Goal: Transaction & Acquisition: Purchase product/service

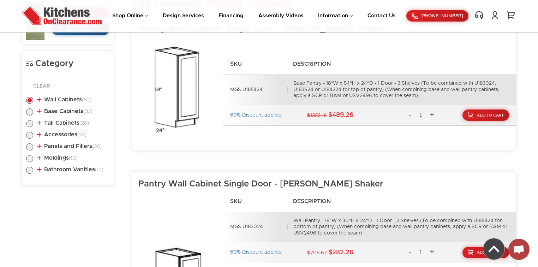
scroll to position [318, 0]
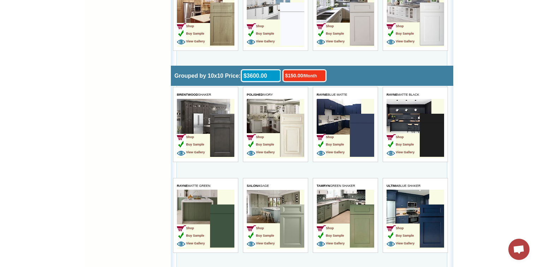
scroll to position [1581, 0]
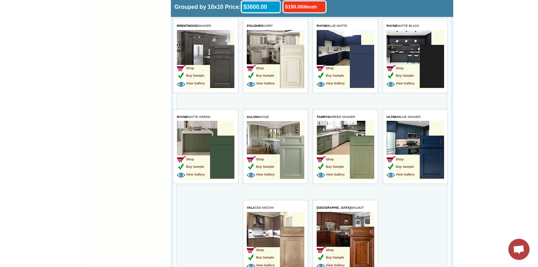
click at [357, 135] on img at bounding box center [361, 156] width 24 height 43
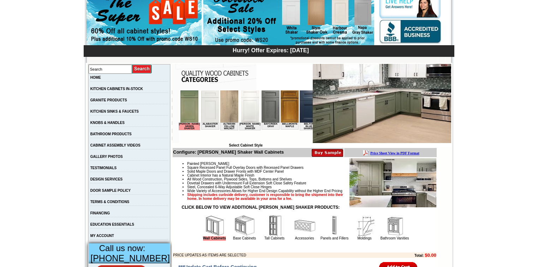
scroll to position [141, 0]
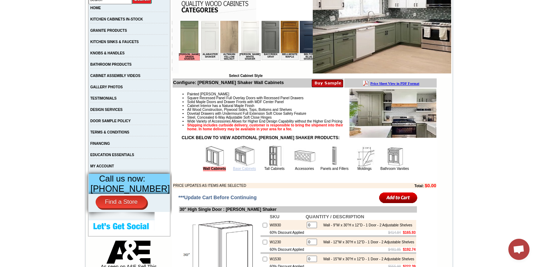
click at [244, 170] on link "Base Cabinets" at bounding box center [244, 169] width 23 height 4
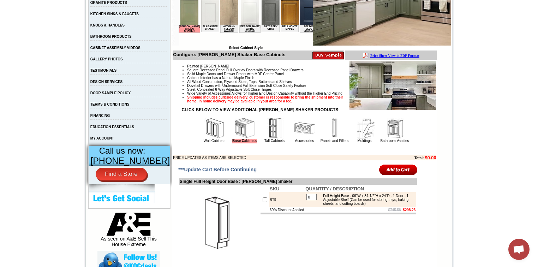
scroll to position [226, 0]
